Goal: Transaction & Acquisition: Subscribe to service/newsletter

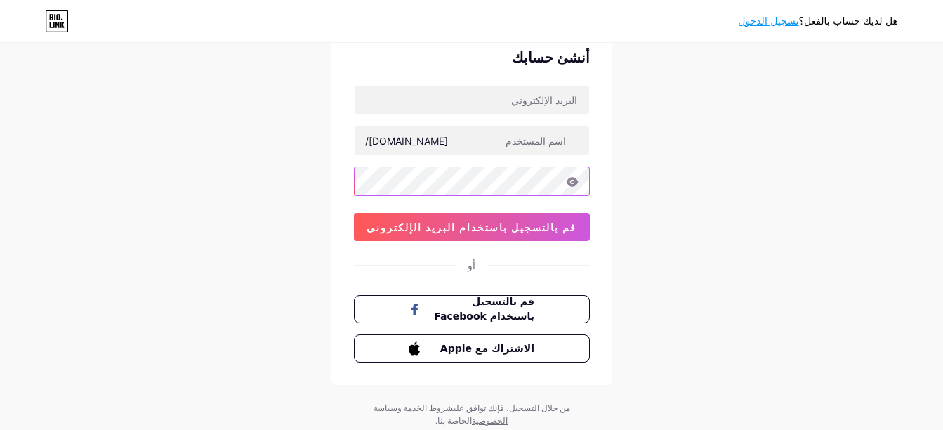
scroll to position [66, 0]
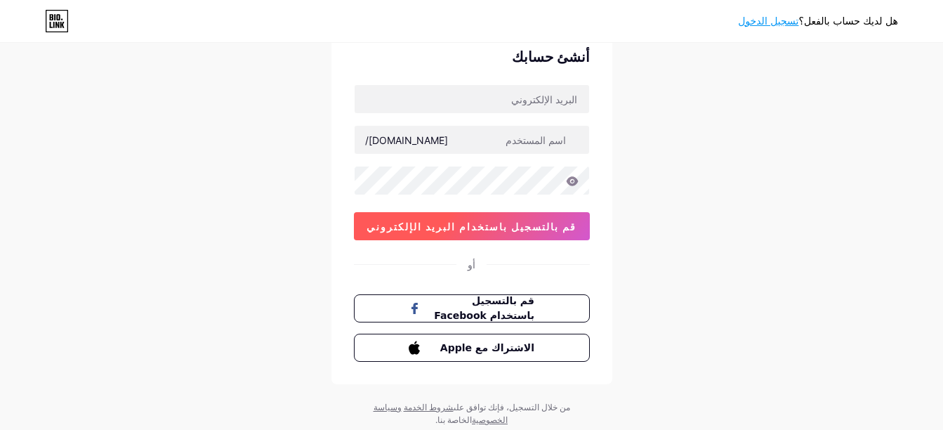
click at [501, 227] on span "قم بالتسجيل باستخدام البريد الإلكتروني" at bounding box center [471, 226] width 210 height 12
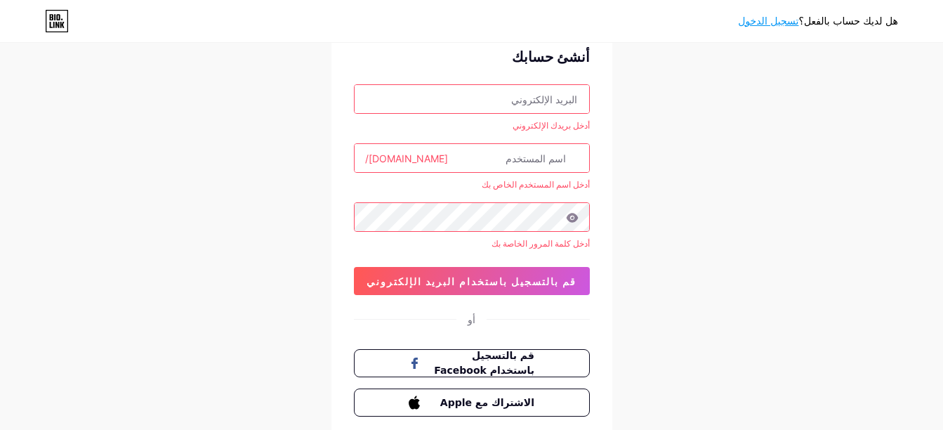
click at [495, 102] on input "text" at bounding box center [471, 99] width 234 height 28
click at [643, 103] on div "هل لديك حساب بالفعل؟ تسجيل الدخول أنشئ حسابك أدخل بريدك الإلكتروني [DOMAIN_NAME…" at bounding box center [471, 230] width 943 height 592
click at [585, 100] on input "text" at bounding box center [471, 99] width 234 height 28
paste input "[EMAIL_ADDRESS][DOMAIN_NAME]"
type input "[EMAIL_ADDRESS][DOMAIN_NAME]"
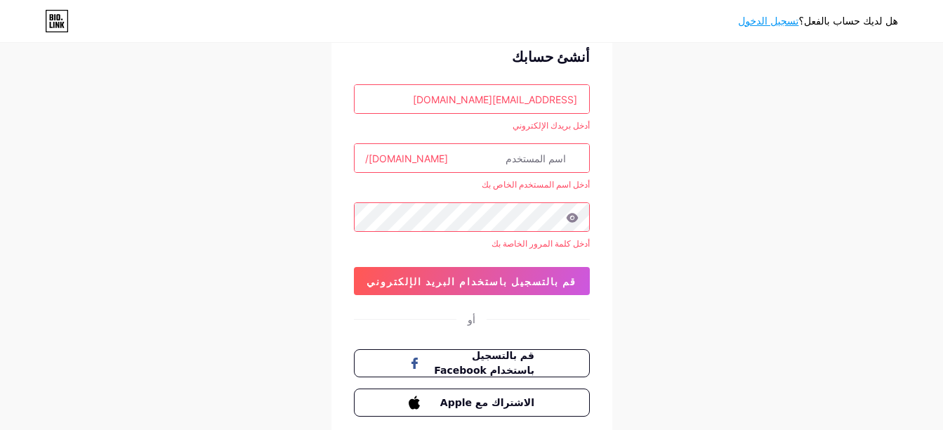
click at [577, 141] on div "[EMAIL_ADDRESS][DOMAIN_NAME] أدخل بريدك الإلكتروني [DOMAIN_NAME]/ أدخل اسم المس…" at bounding box center [472, 189] width 236 height 211
click at [475, 152] on input "text" at bounding box center [471, 158] width 234 height 28
click at [660, 173] on div "هل لديك حساب بالفعل؟ تسجيل الدخول أنشئ حسابك [EMAIL_ADDRESS][DOMAIN_NAME] أدخل …" at bounding box center [471, 230] width 943 height 592
click at [480, 138] on div "[EMAIL_ADDRESS][DOMAIN_NAME] أدخل بريدك الإلكتروني [DOMAIN_NAME]/ أدخل اسم المس…" at bounding box center [472, 189] width 236 height 211
click at [472, 150] on input "text" at bounding box center [471, 158] width 234 height 28
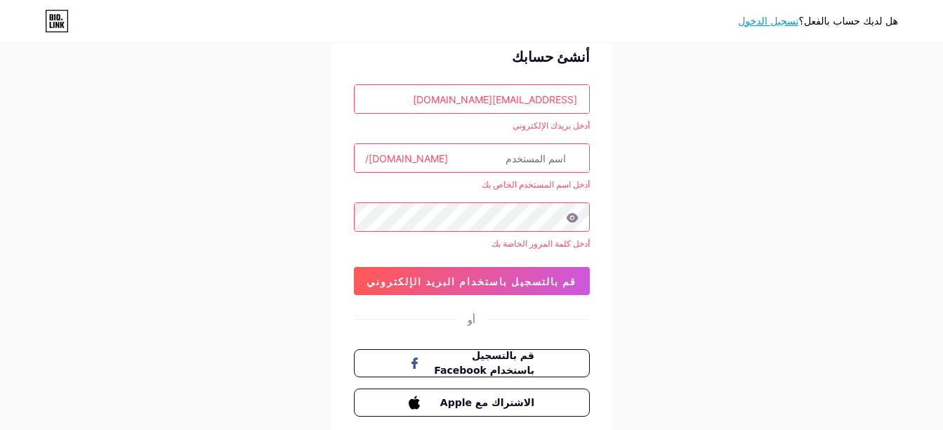
type input "[PERSON_NAME]"
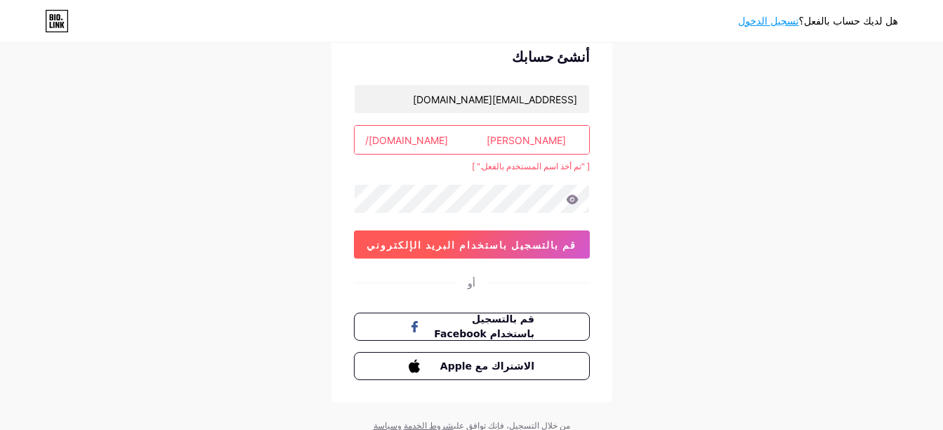
click at [486, 241] on span "قم بالتسجيل باستخدام البريد الإلكتروني" at bounding box center [471, 245] width 210 height 12
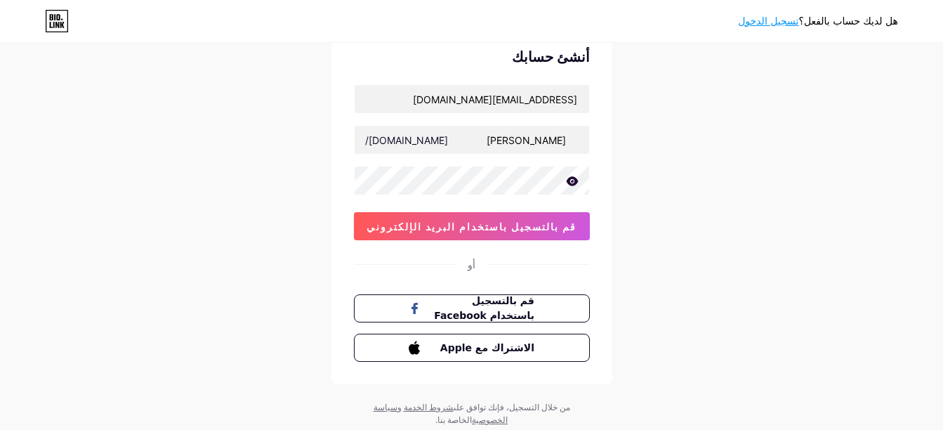
click at [573, 183] on icon at bounding box center [572, 180] width 12 height 9
click at [573, 183] on icon at bounding box center [571, 182] width 14 height 14
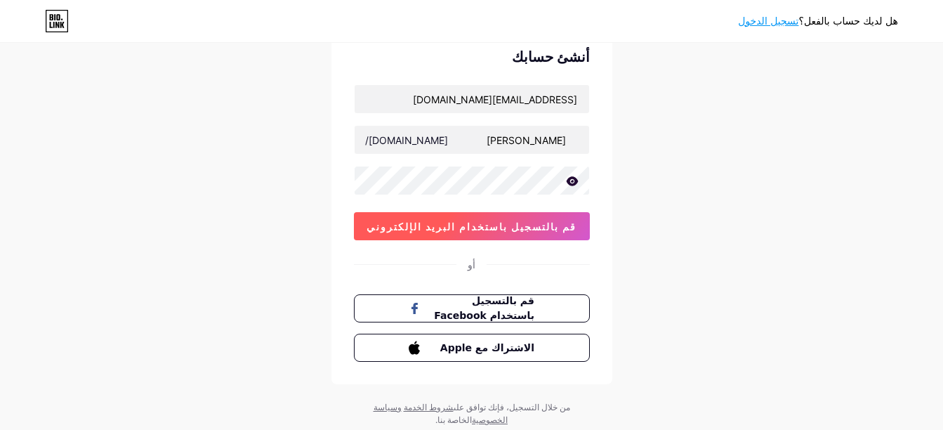
click at [552, 223] on button "قم بالتسجيل باستخدام البريد الإلكتروني" at bounding box center [472, 226] width 236 height 28
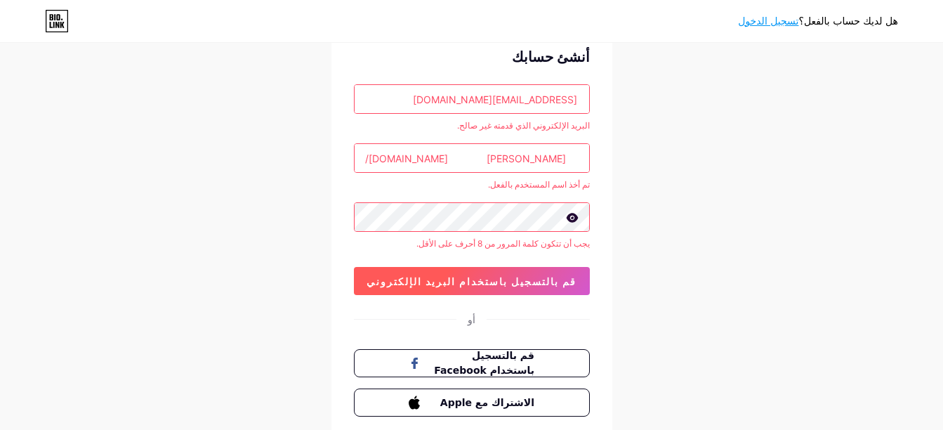
click at [392, 272] on button "قم بالتسجيل باستخدام البريد الإلكتروني" at bounding box center [472, 281] width 236 height 28
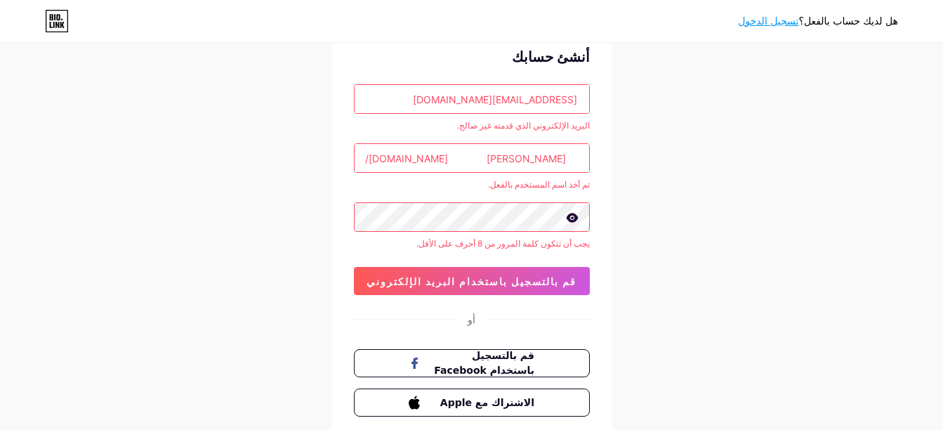
click at [481, 159] on input "[PERSON_NAME]" at bounding box center [471, 158] width 234 height 28
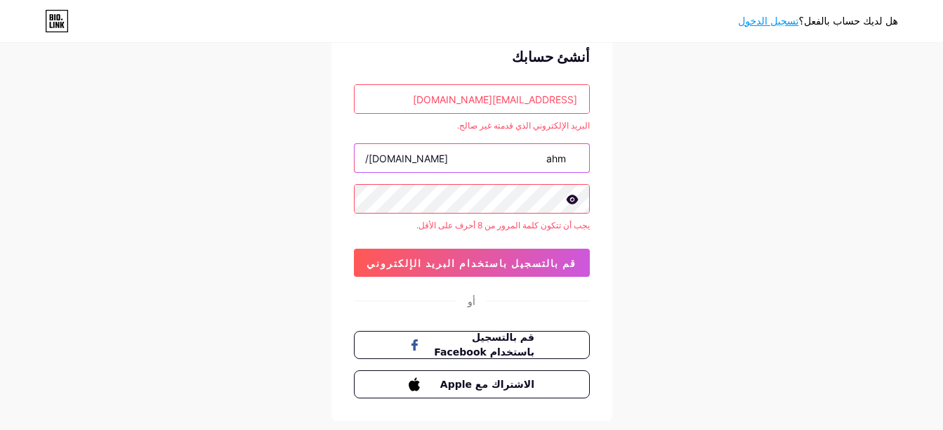
type input "ahm"
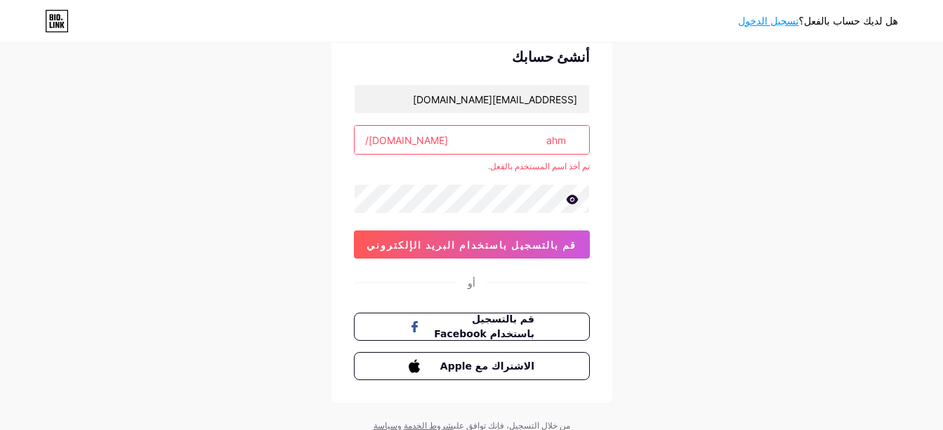
click at [486, 149] on input "ahm" at bounding box center [471, 140] width 234 height 28
type input "a"
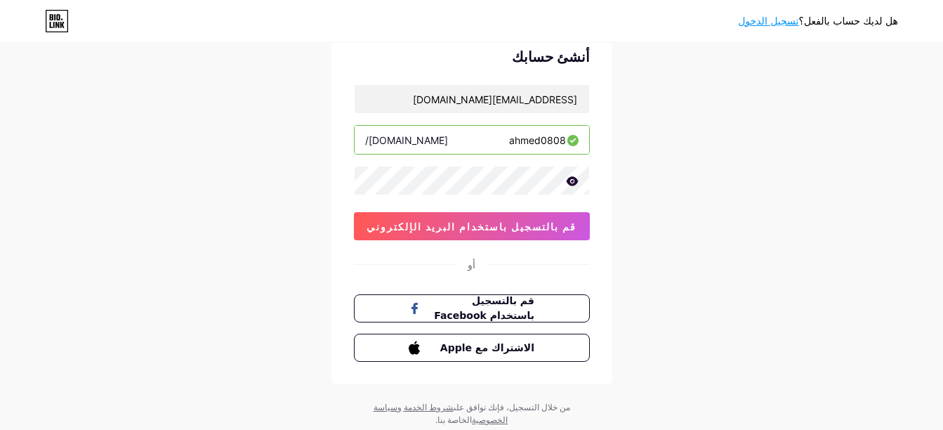
type input "ahmed0808"
drag, startPoint x: 446, startPoint y: 95, endPoint x: 589, endPoint y: 84, distance: 143.6
click at [589, 84] on div "أنشئ حسابك [EMAIL_ADDRESS][DOMAIN_NAME] [DOMAIN_NAME]/ ahmed0808 0cAFcWeA4sbVZs…" at bounding box center [471, 204] width 281 height 360
click at [555, 99] on input "text" at bounding box center [471, 99] width 234 height 28
click at [613, 107] on div "هل لديك حساب بالفعل؟ تسجيل الدخول أنشئ حسابك [DOMAIN_NAME]/ ahmed0808 0cAFcWeA4…" at bounding box center [471, 202] width 943 height 537
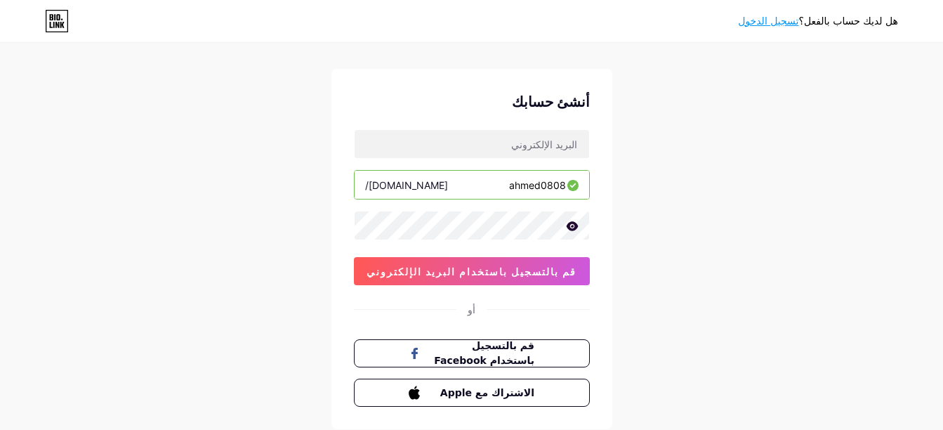
scroll to position [0, 0]
